Goal: Information Seeking & Learning: Learn about a topic

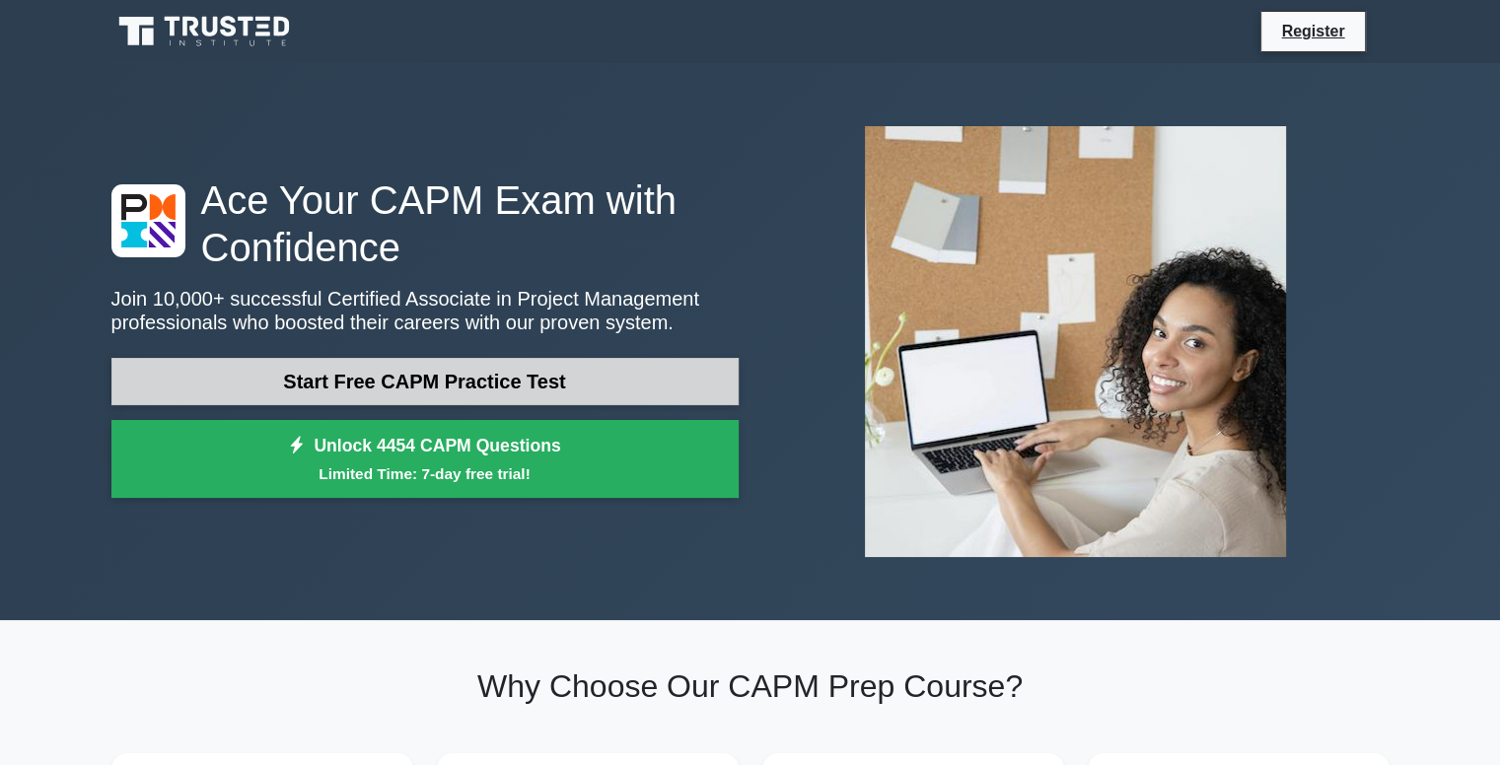
click at [647, 393] on link "Start Free CAPM Practice Test" at bounding box center [424, 381] width 627 height 47
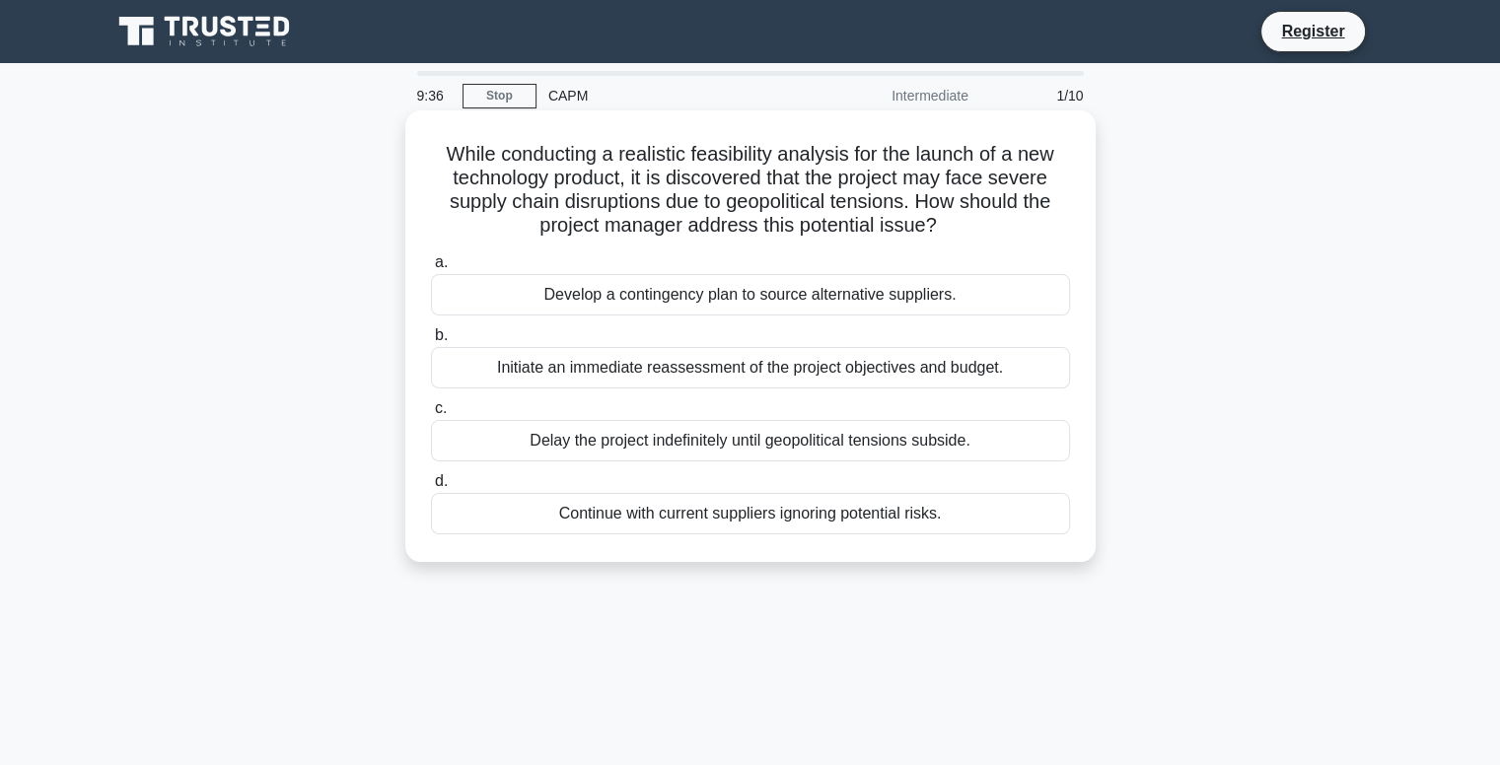
click at [519, 365] on div "Initiate an immediate reassessment of the project objectives and budget." at bounding box center [750, 367] width 639 height 41
click at [431, 342] on input "b. Initiate an immediate reassessment of the project objectives and budget." at bounding box center [431, 335] width 0 height 13
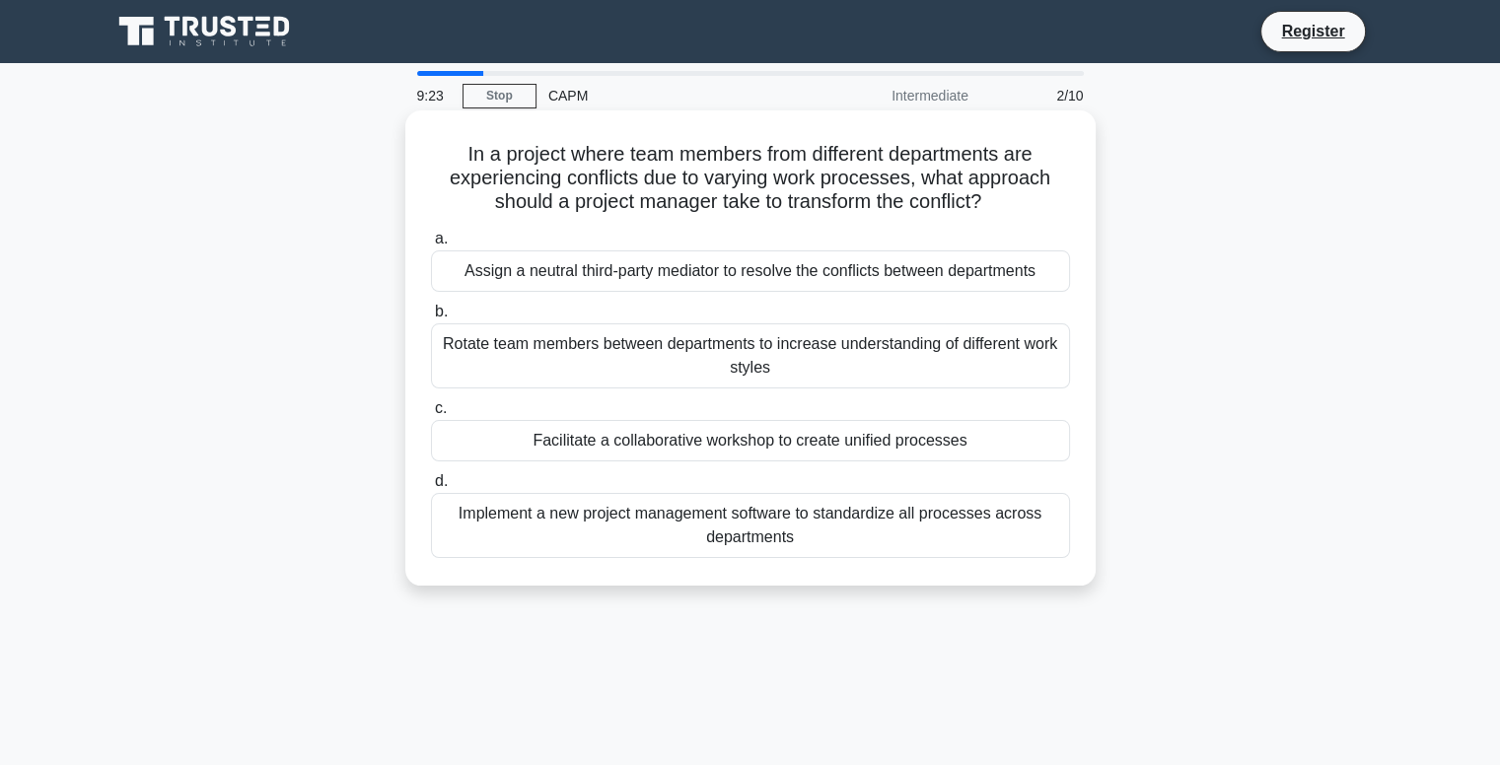
click at [707, 274] on div "Assign a neutral third-party mediator to resolve the conflicts between departme…" at bounding box center [750, 270] width 639 height 41
click at [431, 246] on input "a. Assign a neutral third-party mediator to resolve the conflicts between depar…" at bounding box center [431, 239] width 0 height 13
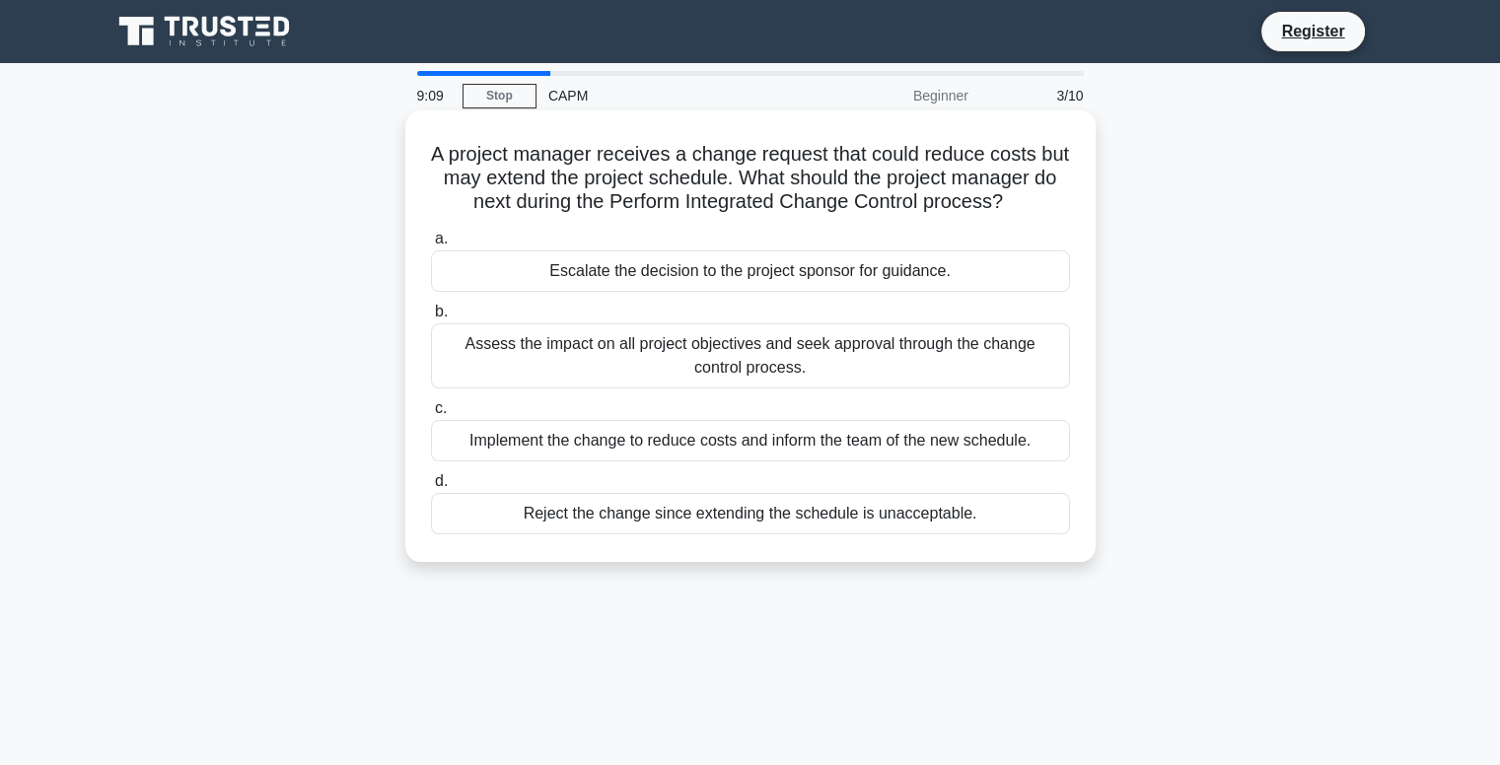
click at [653, 356] on div "Assess the impact on all project objectives and seek approval through the chang…" at bounding box center [750, 355] width 639 height 65
click at [431, 318] on input "b. Assess the impact on all project objectives and seek approval through the ch…" at bounding box center [431, 312] width 0 height 13
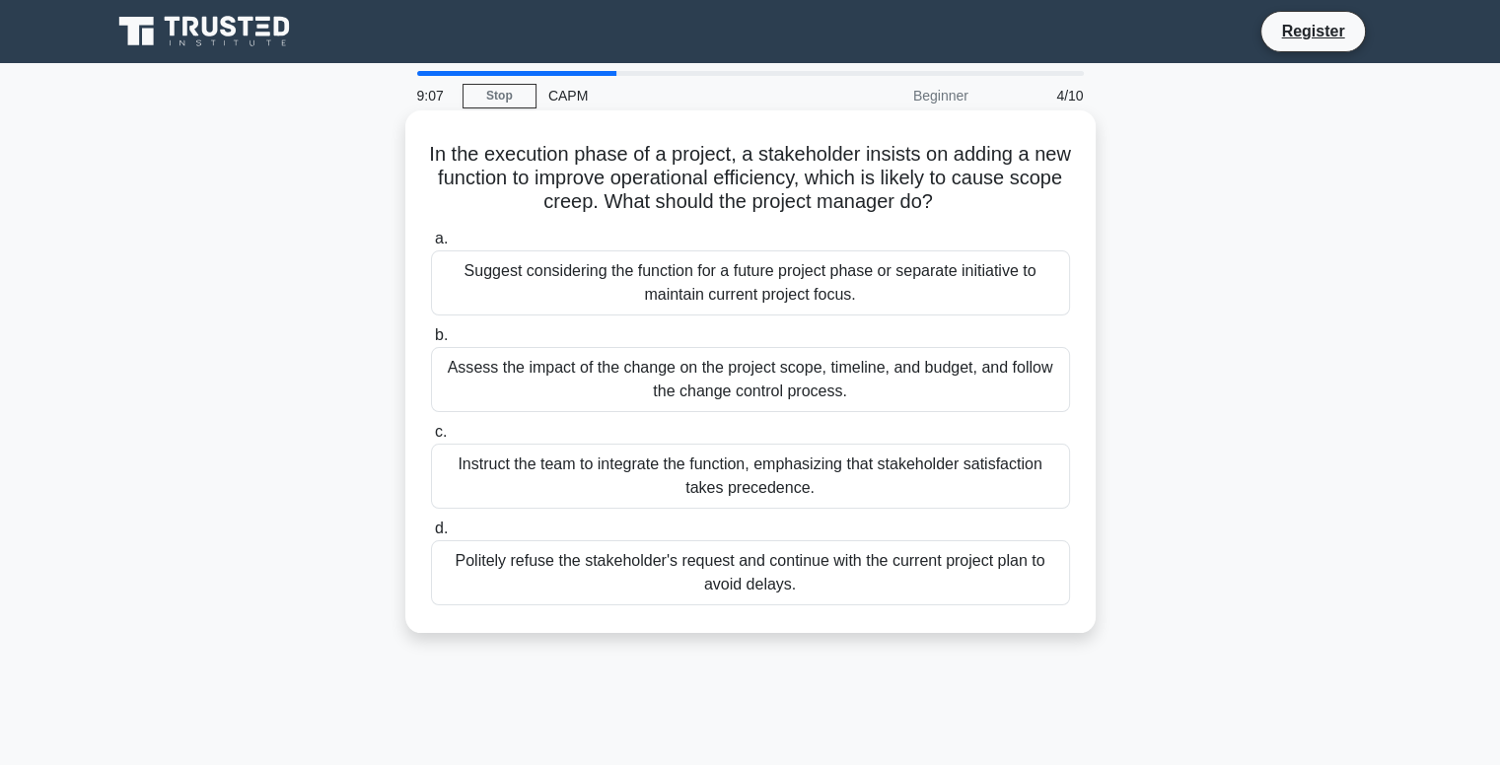
click at [521, 391] on div "Assess the impact of the change on the project scope, timeline, and budget, and…" at bounding box center [750, 379] width 639 height 65
click at [431, 342] on input "b. Assess the impact of the change on the project scope, timeline, and budget, …" at bounding box center [431, 335] width 0 height 13
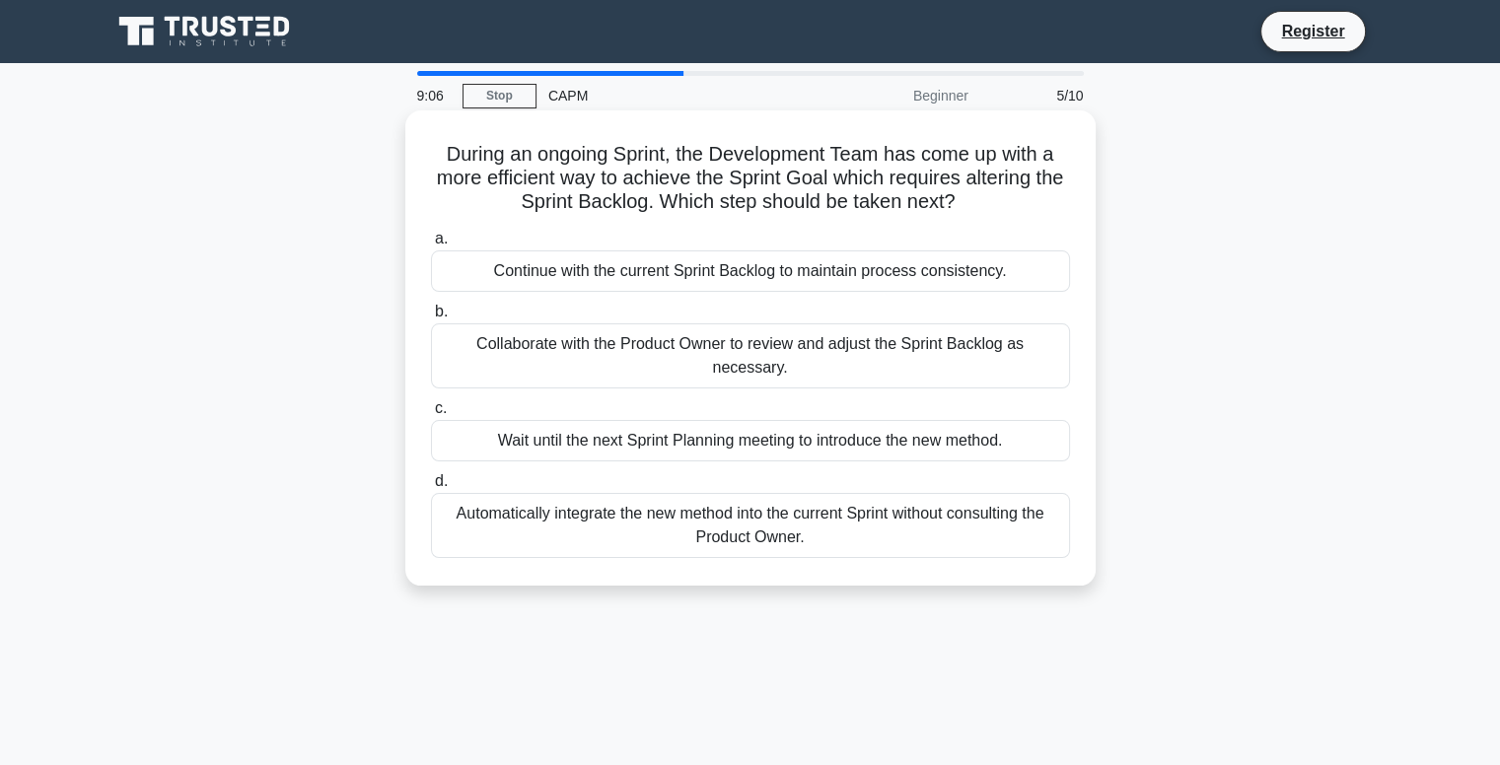
click at [574, 498] on div "Automatically integrate the new method into the current Sprint without consulti…" at bounding box center [750, 525] width 639 height 65
click at [572, 493] on div "Automatically integrate the new method into the current Sprint without consulti…" at bounding box center [750, 525] width 639 height 65
click at [431, 487] on input "d. Automatically integrate the new method into the current Sprint without consu…" at bounding box center [431, 481] width 0 height 13
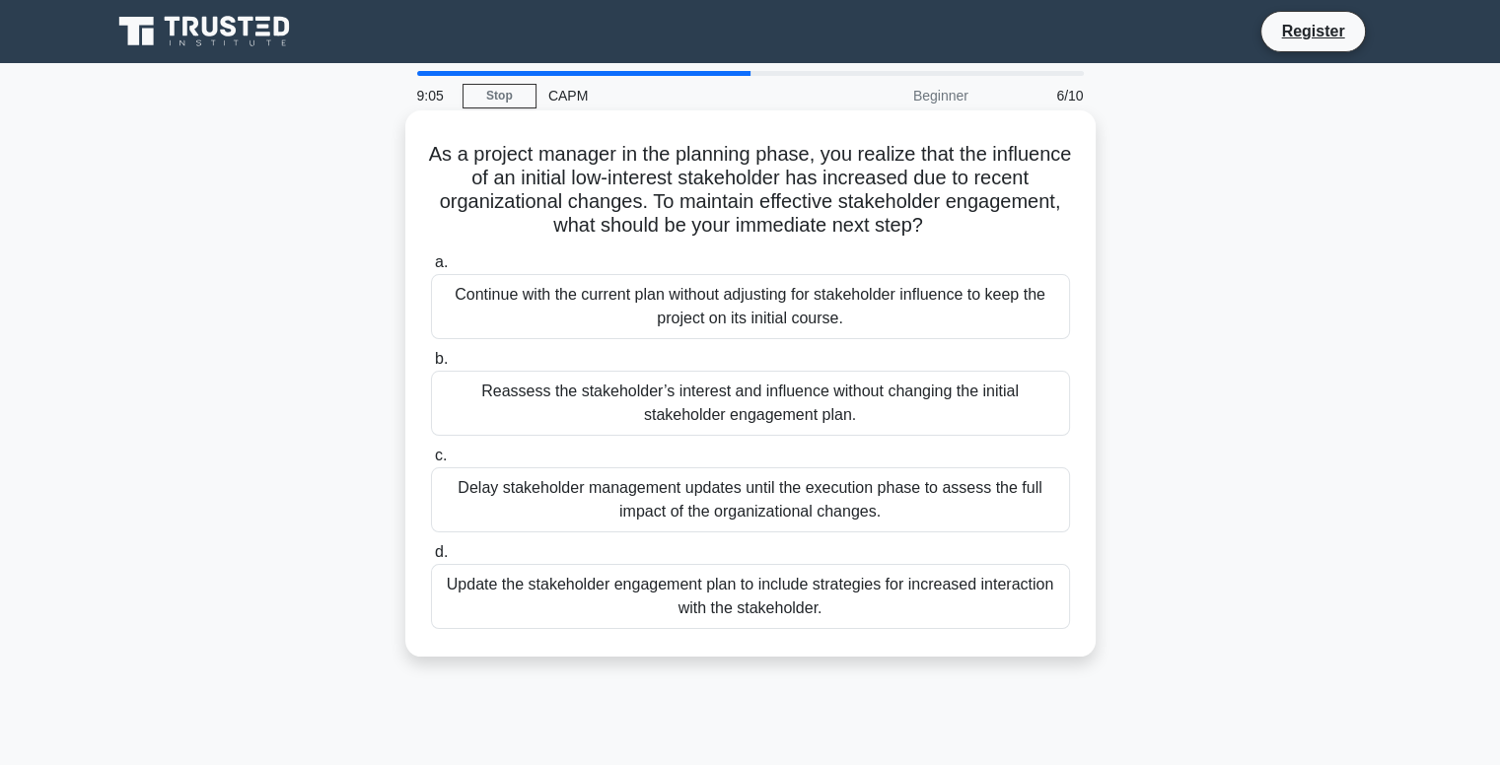
click at [662, 328] on div "Continue with the current plan without adjusting for stakeholder influence to k…" at bounding box center [750, 306] width 639 height 65
click at [431, 269] on input "a. Continue with the current plan without adjusting for stakeholder influence t…" at bounding box center [431, 262] width 0 height 13
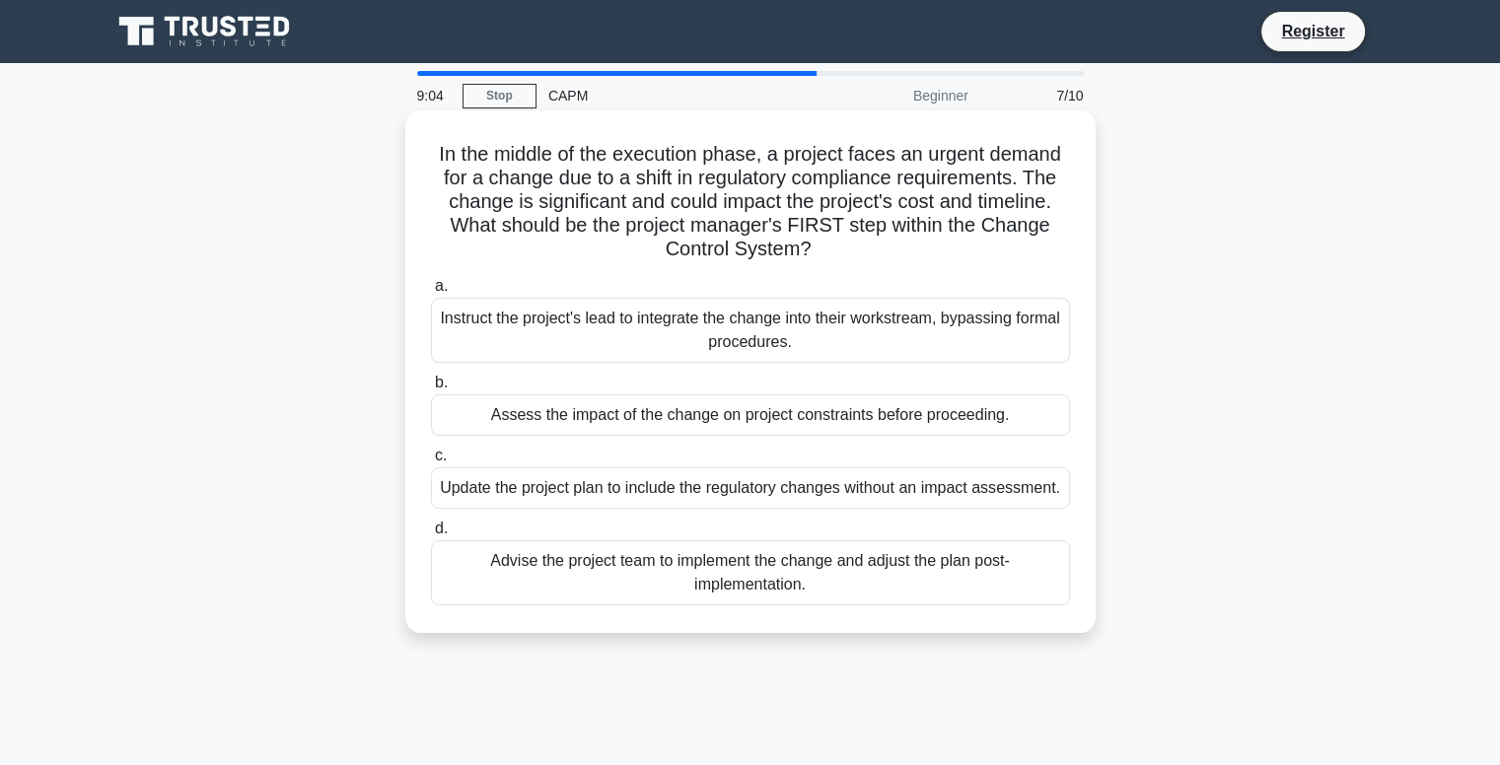
click at [658, 418] on div "Assess the impact of the change on project constraints before proceeding." at bounding box center [750, 414] width 639 height 41
click at [431, 389] on input "b. Assess the impact of the change on project constraints before proceeding." at bounding box center [431, 383] width 0 height 13
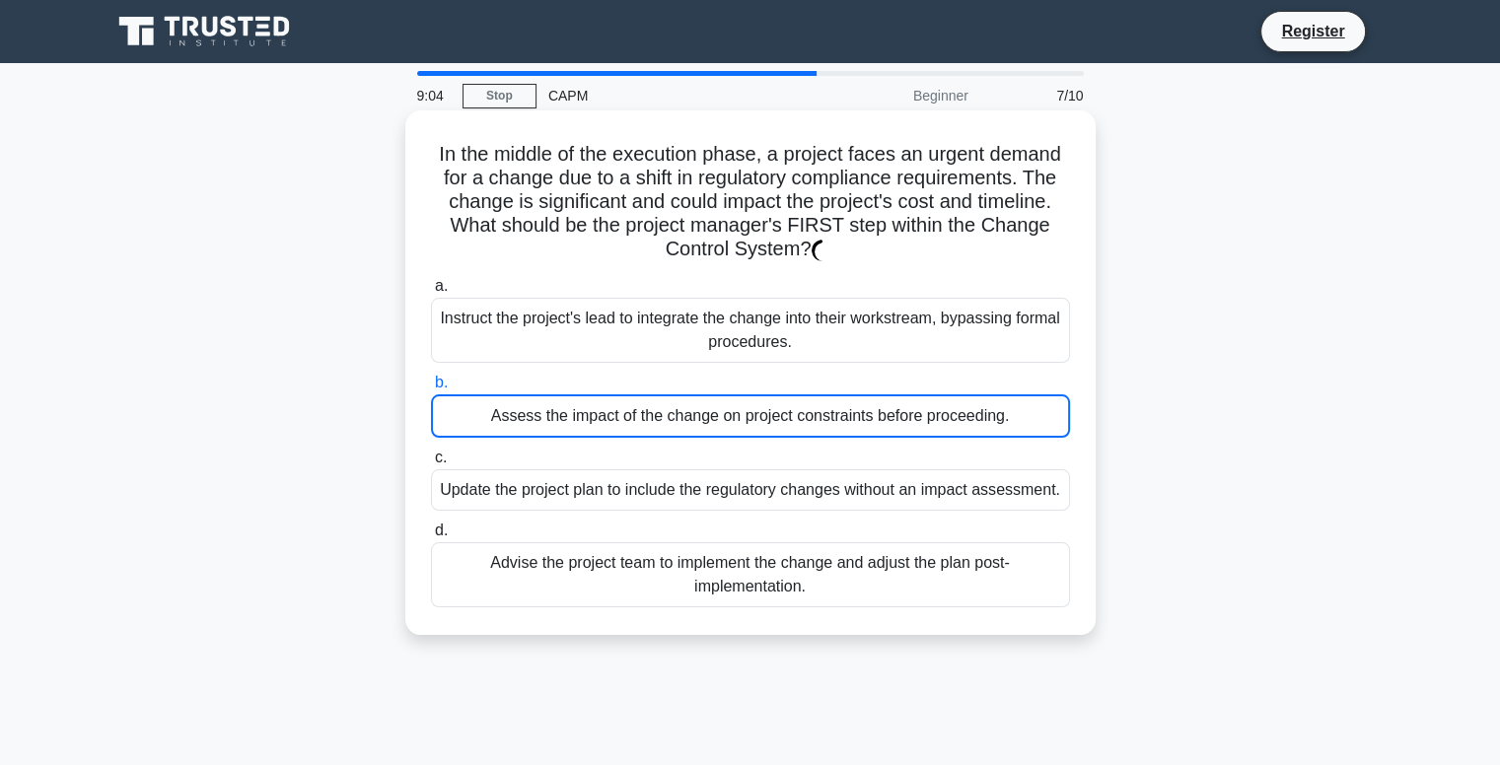
drag, startPoint x: 669, startPoint y: 345, endPoint x: 670, endPoint y: 356, distance: 10.9
click at [670, 348] on div "Instruct the project's lead to integrate the change into their workstream, bypa…" at bounding box center [750, 330] width 639 height 65
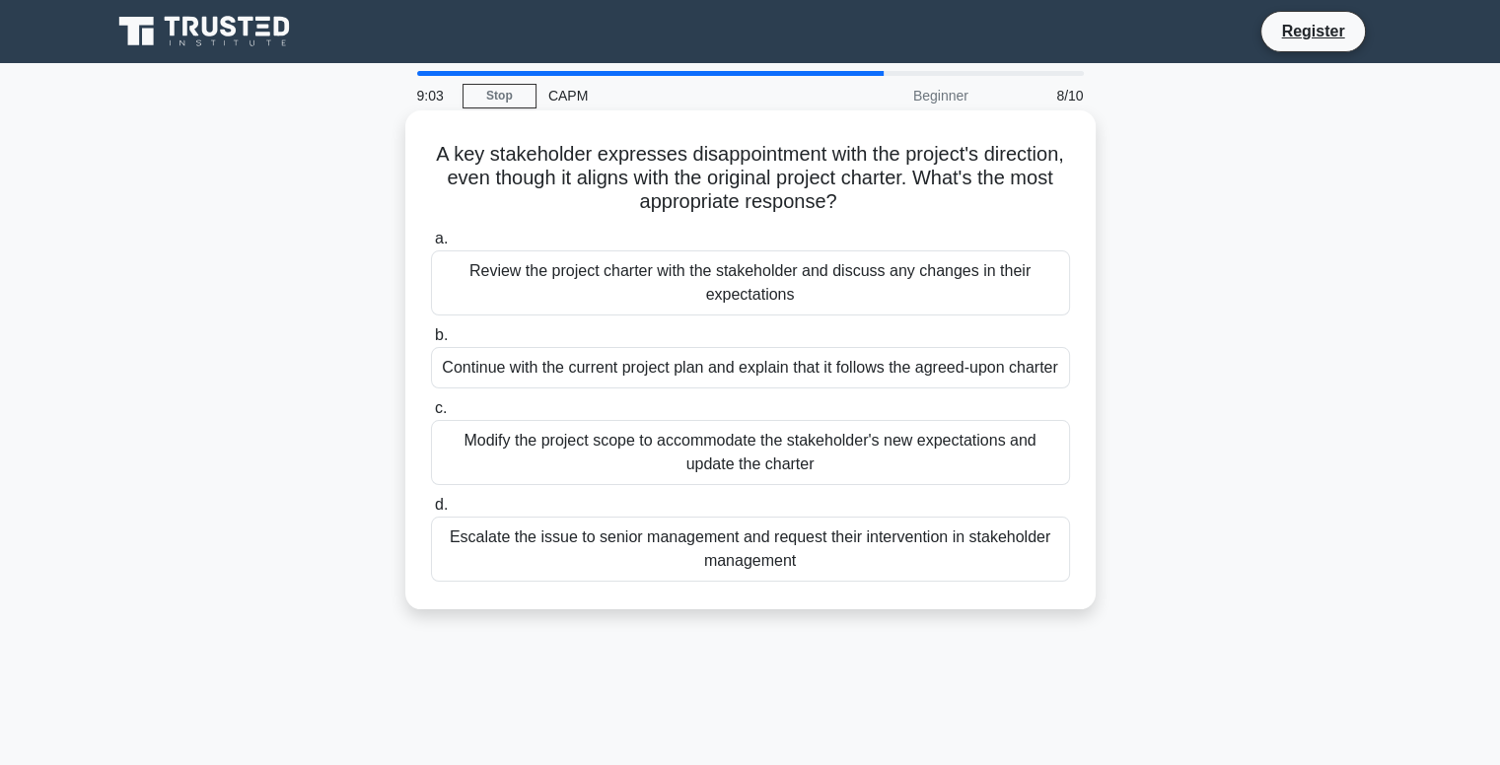
click at [655, 474] on div "Modify the project scope to accommodate the stakeholder's new expectations and …" at bounding box center [750, 452] width 639 height 65
click at [431, 415] on input "c. Modify the project scope to accommodate the stakeholder's new expectations a…" at bounding box center [431, 408] width 0 height 13
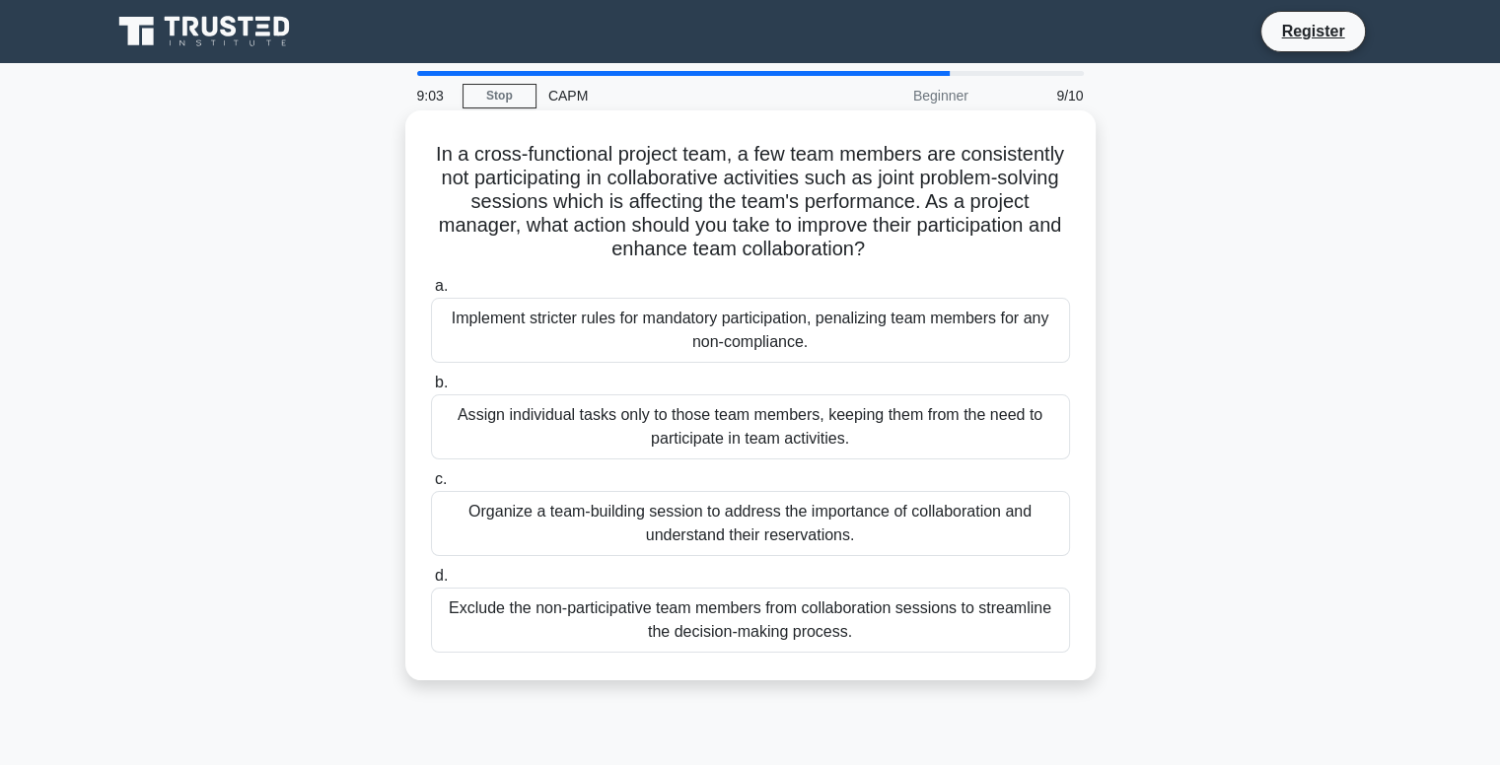
click at [685, 382] on label "b. Assign individual tasks only to those team members, keeping them from the ne…" at bounding box center [750, 415] width 639 height 89
click at [431, 382] on input "b. Assign individual tasks only to those team members, keeping them from the ne…" at bounding box center [431, 383] width 0 height 13
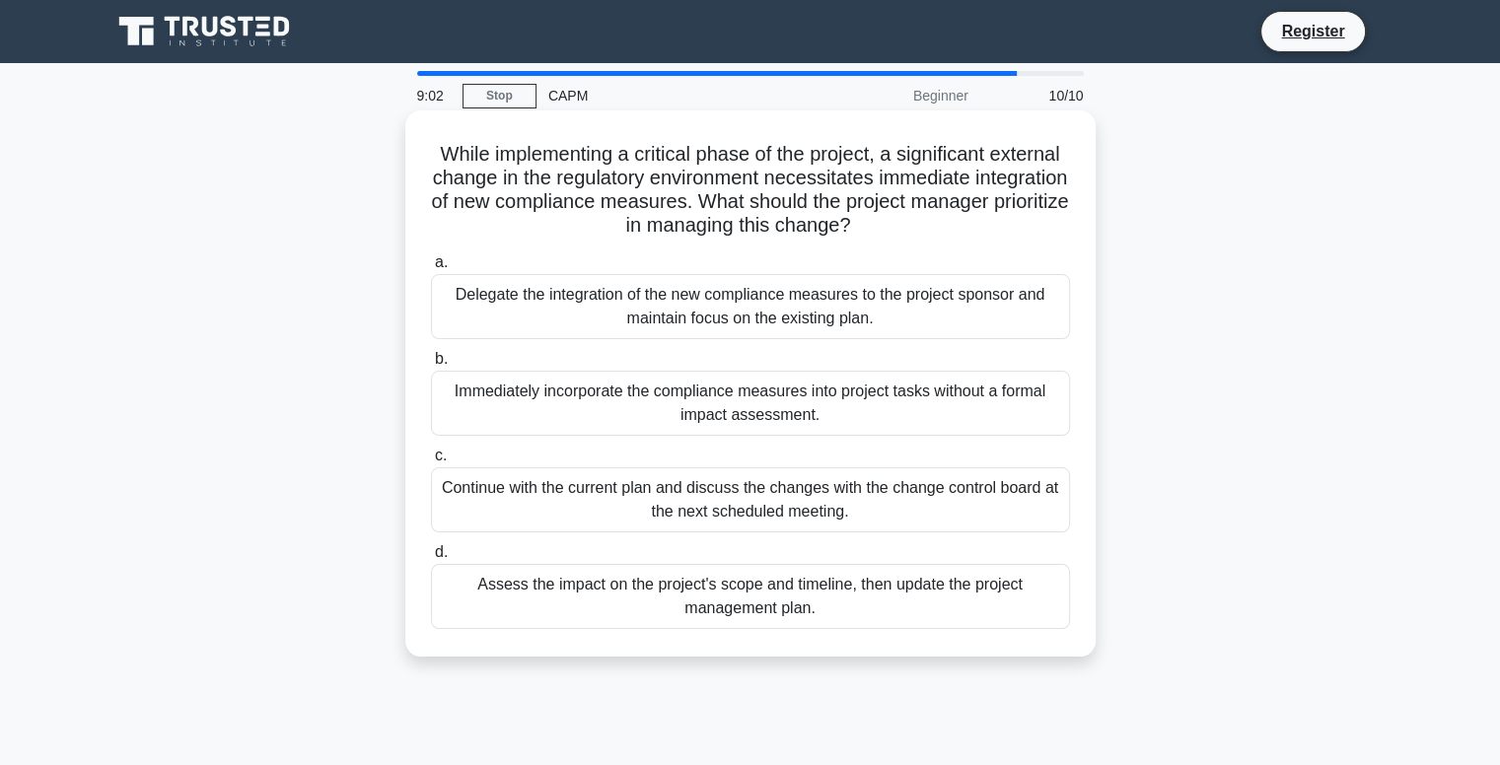
click at [768, 553] on label "d. Assess the impact on the project's scope and timeline, then update the proje…" at bounding box center [750, 584] width 639 height 89
click at [431, 553] on input "d. Assess the impact on the project's scope and timeline, then update the proje…" at bounding box center [431, 552] width 0 height 13
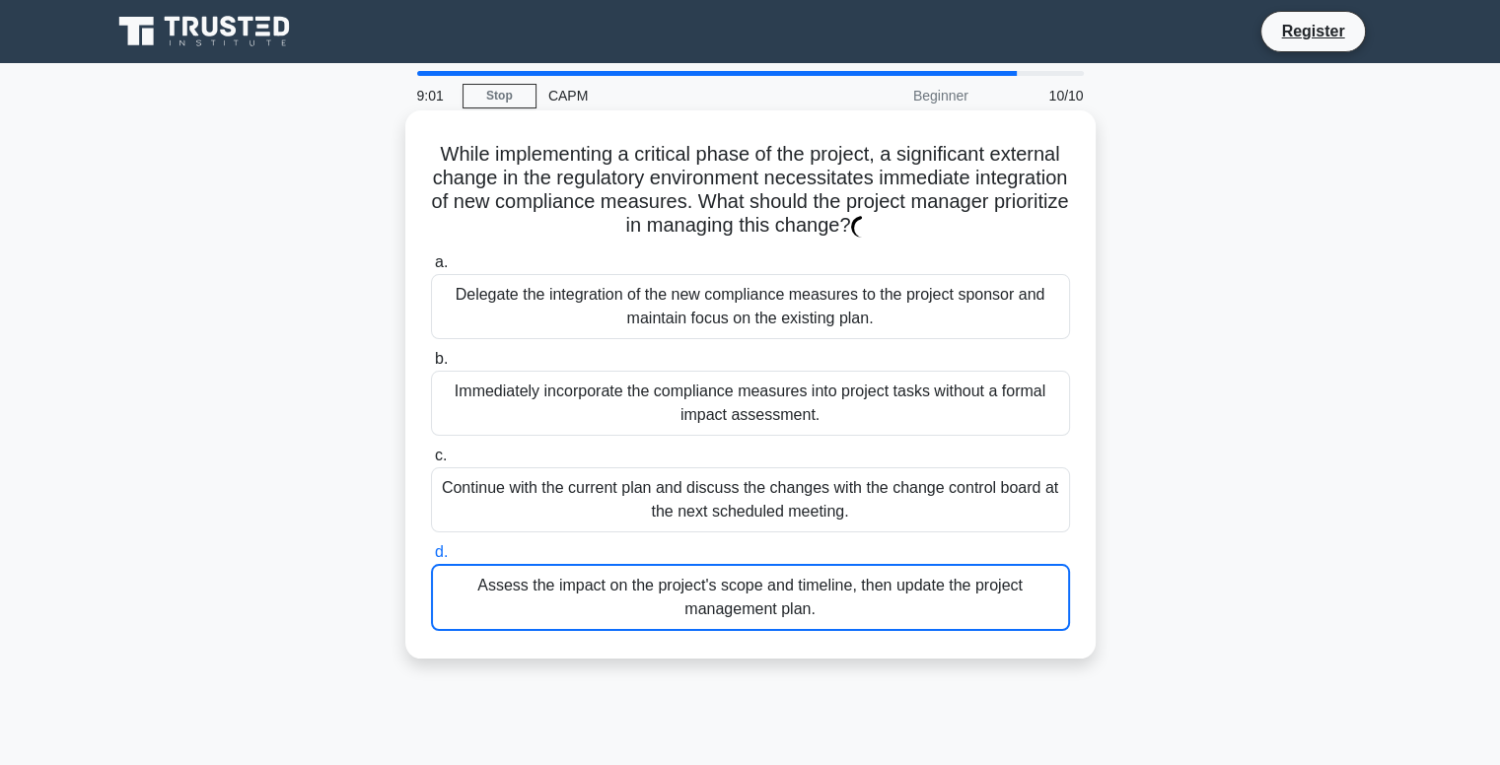
click at [733, 453] on label "c. Continue with the current plan and discuss the changes with the change contr…" at bounding box center [750, 488] width 639 height 89
click at [431, 453] on input "c. Continue with the current plan and discuss the changes with the change contr…" at bounding box center [431, 456] width 0 height 13
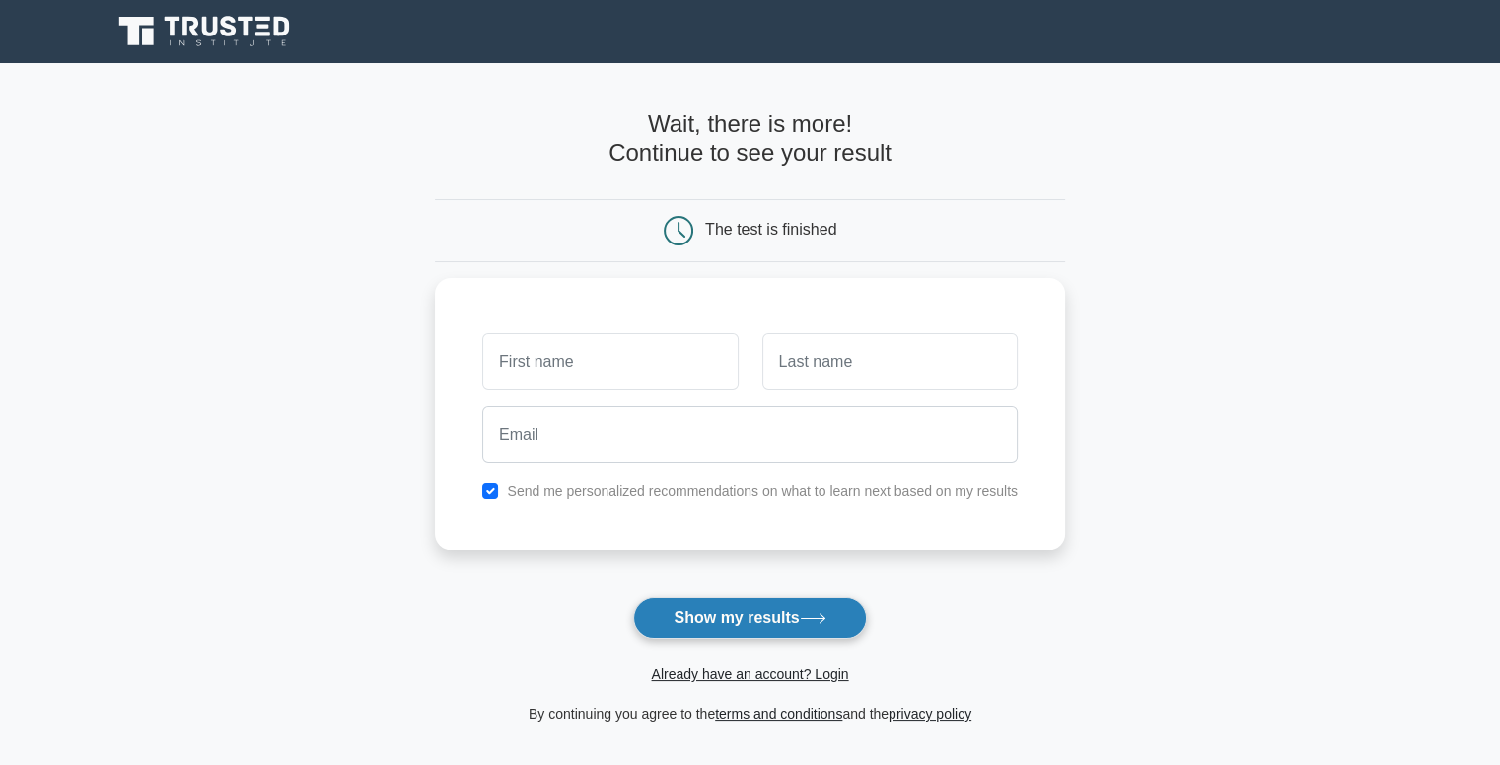
click at [703, 608] on button "Show my results" at bounding box center [749, 618] width 233 height 41
